Goal: Task Accomplishment & Management: Manage account settings

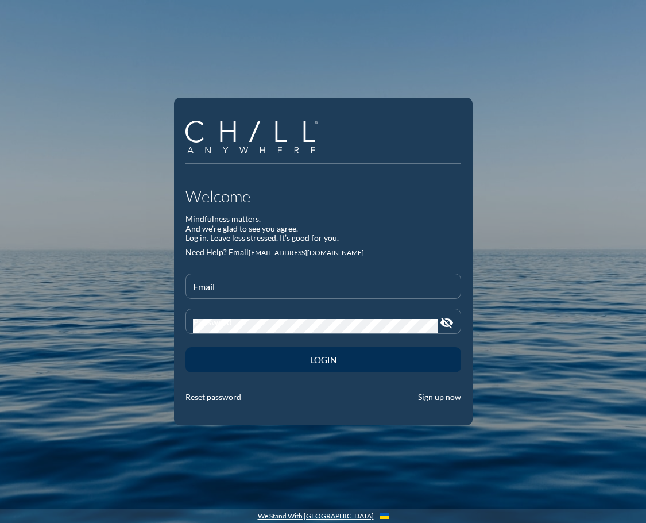
type input "[EMAIL_ADDRESS][DOMAIN_NAME]"
drag, startPoint x: 357, startPoint y: 365, endPoint x: 310, endPoint y: 363, distance: 47.1
click at [357, 365] on button "Login" at bounding box center [324, 359] width 276 height 25
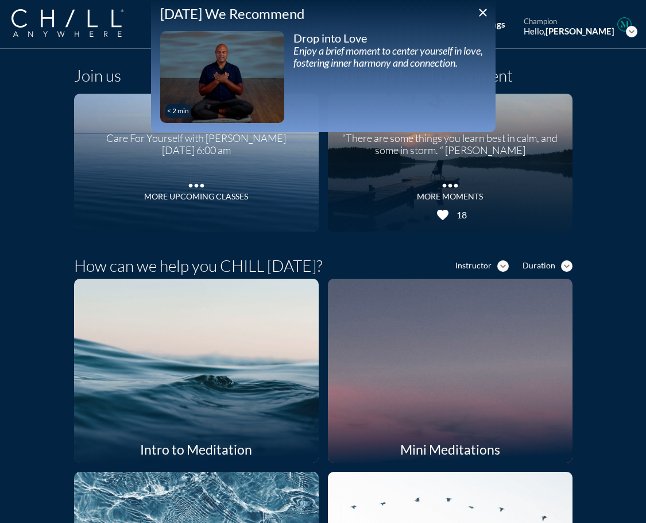
click at [574, 133] on div "Join us Care For Yourself with [PERSON_NAME] [DATE] 6:00 am more_horiz More Upc…" at bounding box center [323, 149] width 517 height 184
click at [485, 16] on icon "close" at bounding box center [483, 13] width 14 height 14
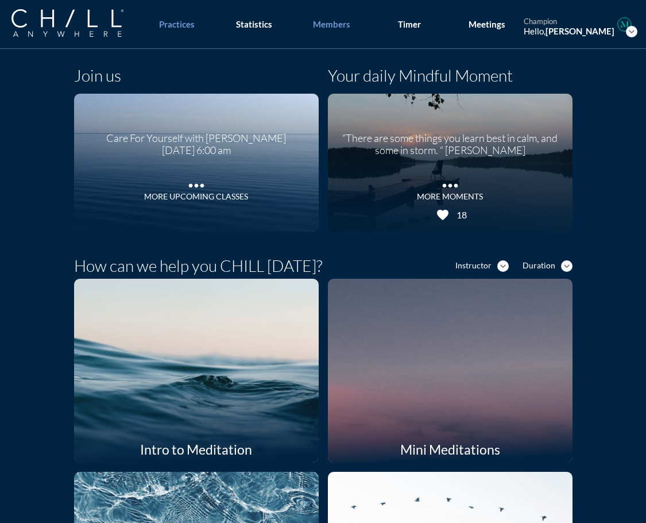
click at [344, 26] on div "Members" at bounding box center [331, 24] width 37 height 10
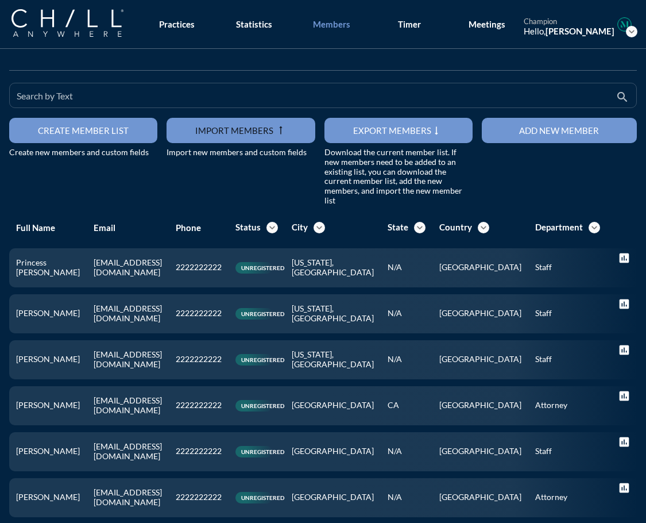
click at [75, 98] on input "Search by Text" at bounding box center [315, 100] width 597 height 14
type input "[PERSON_NAME]"
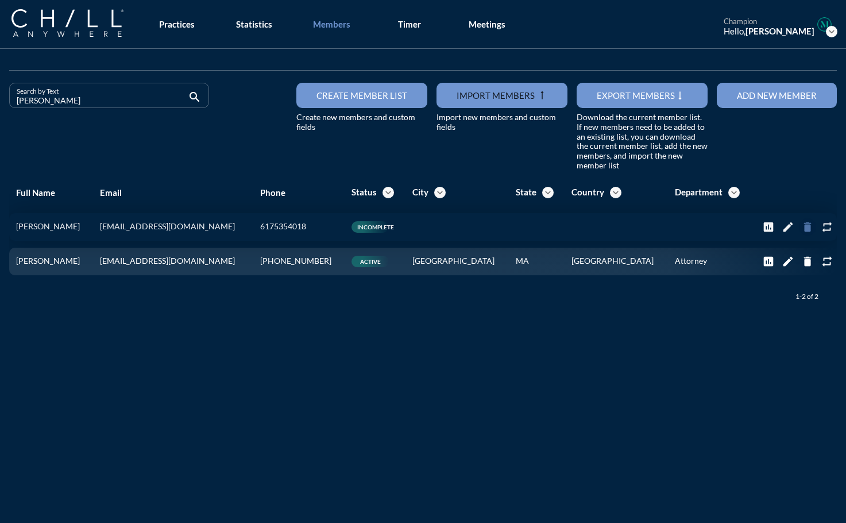
click at [798, 228] on icon "delete" at bounding box center [807, 227] width 13 height 13
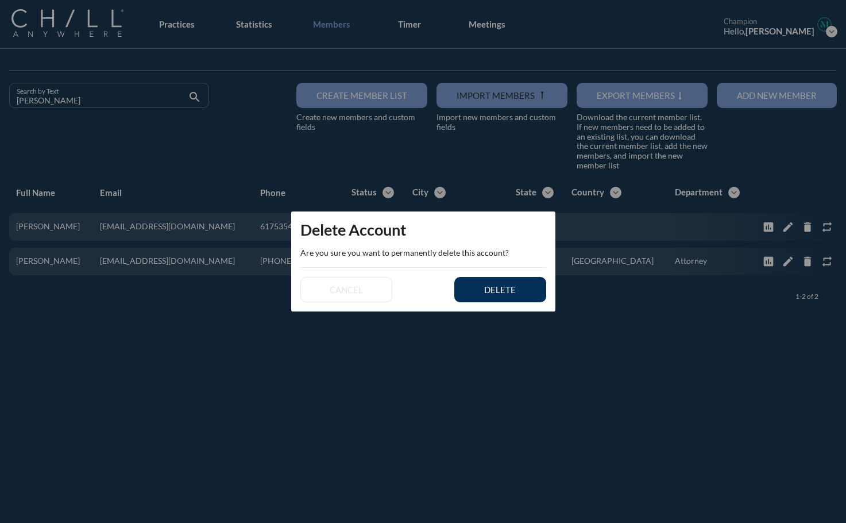
click at [506, 296] on button "delete" at bounding box center [500, 289] width 92 height 25
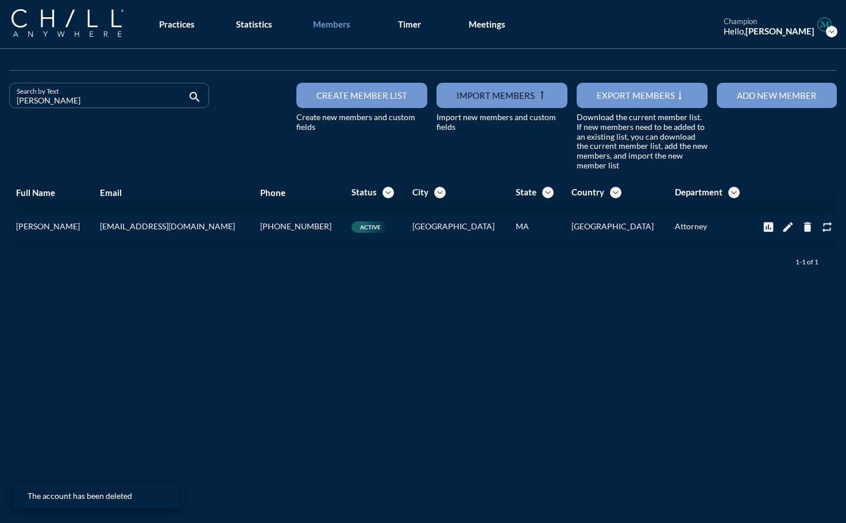
click at [779, 227] on div "edit" at bounding box center [787, 227] width 17 height 13
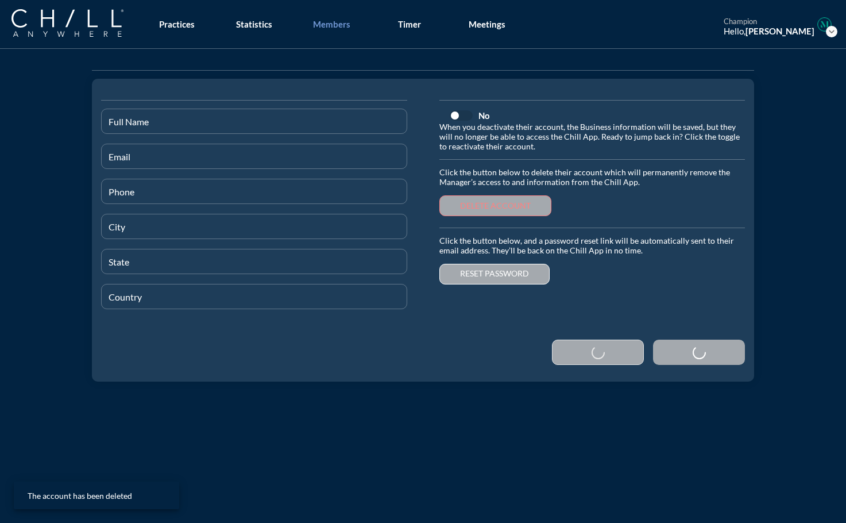
type input "[PERSON_NAME]"
type input "[EMAIL_ADDRESS][DOMAIN_NAME]"
type input "[PHONE_NUMBER]"
type input "[GEOGRAPHIC_DATA]"
type input "MA"
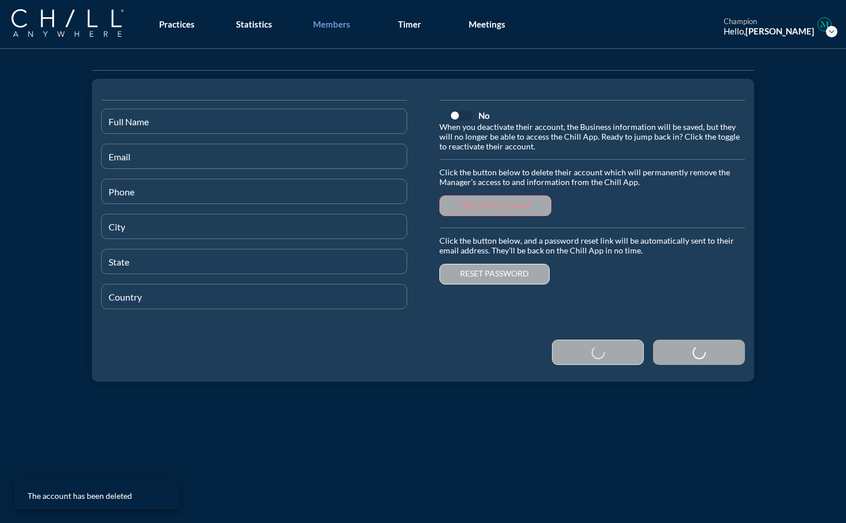
type input "[GEOGRAPHIC_DATA]"
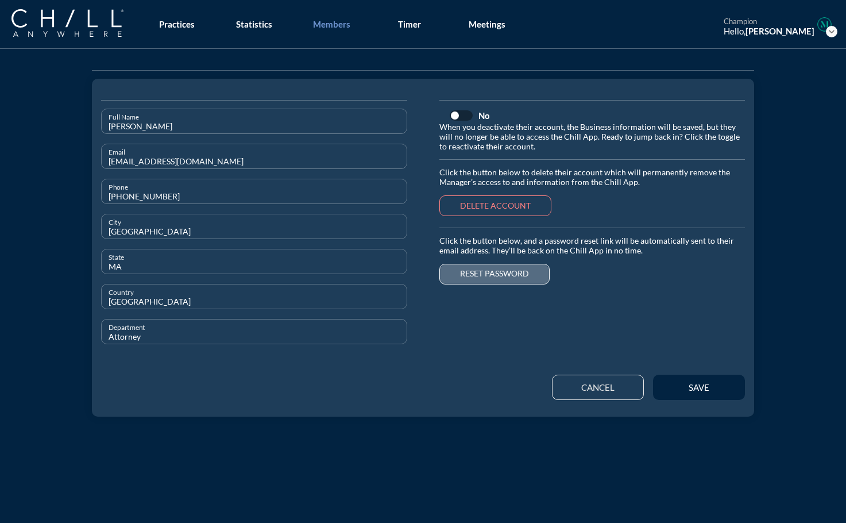
click at [509, 276] on div "Reset password" at bounding box center [494, 274] width 69 height 10
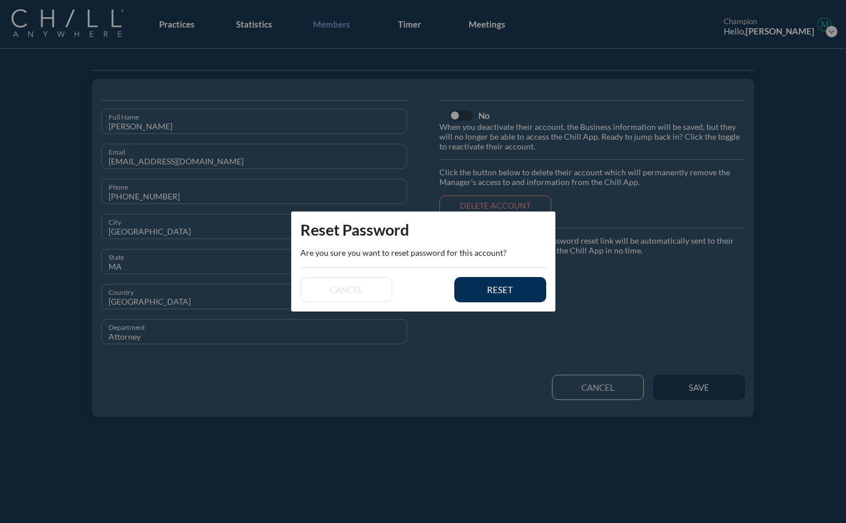
click at [509, 295] on button "reset" at bounding box center [500, 289] width 92 height 25
